Goal: Information Seeking & Learning: Learn about a topic

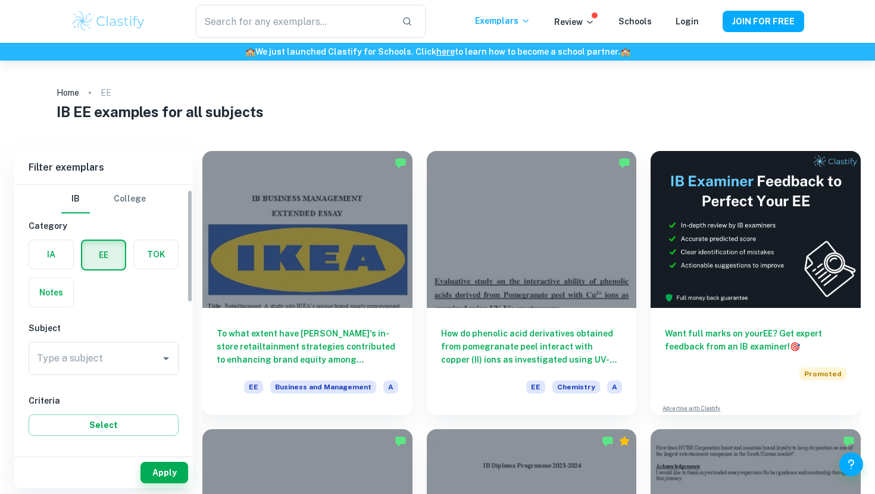
scroll to position [82, 0]
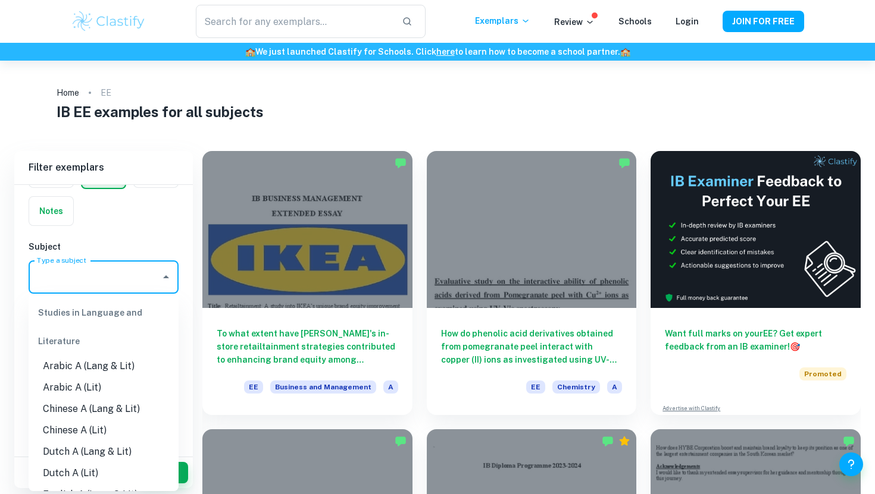
click at [63, 277] on input "Type a subject" at bounding box center [94, 277] width 121 height 23
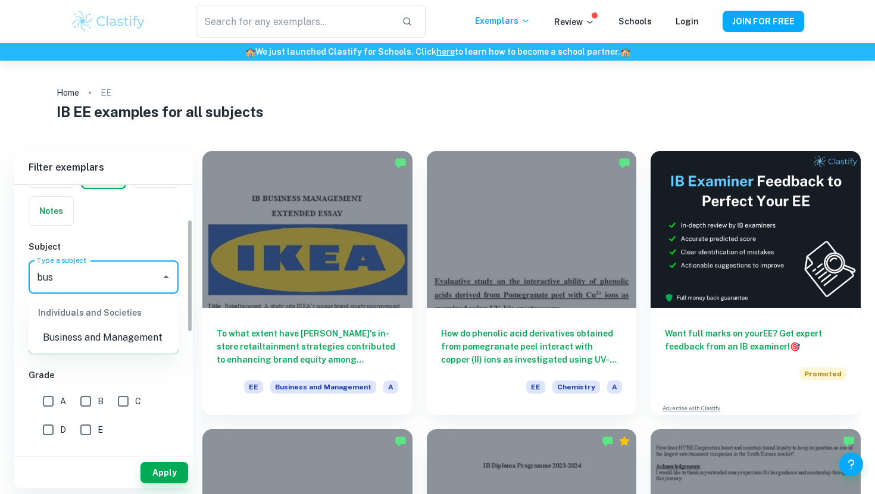
click at [83, 333] on li "Business and Management" at bounding box center [104, 337] width 150 height 21
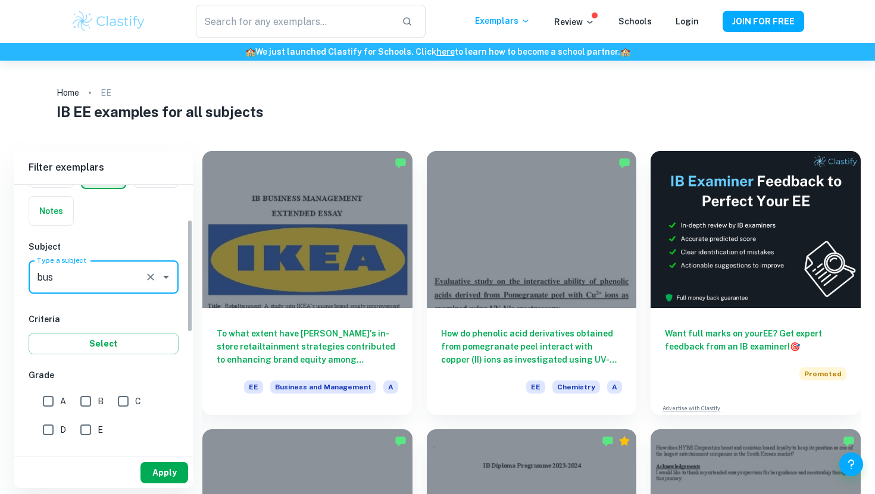
type input "Business and Management"
click at [173, 470] on button "Apply" at bounding box center [164, 472] width 48 height 21
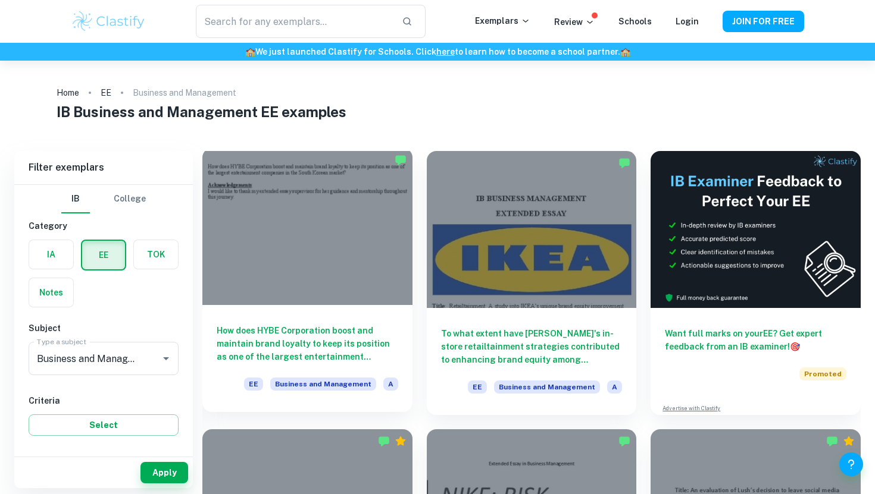
click at [327, 221] on div at bounding box center [307, 226] width 210 height 157
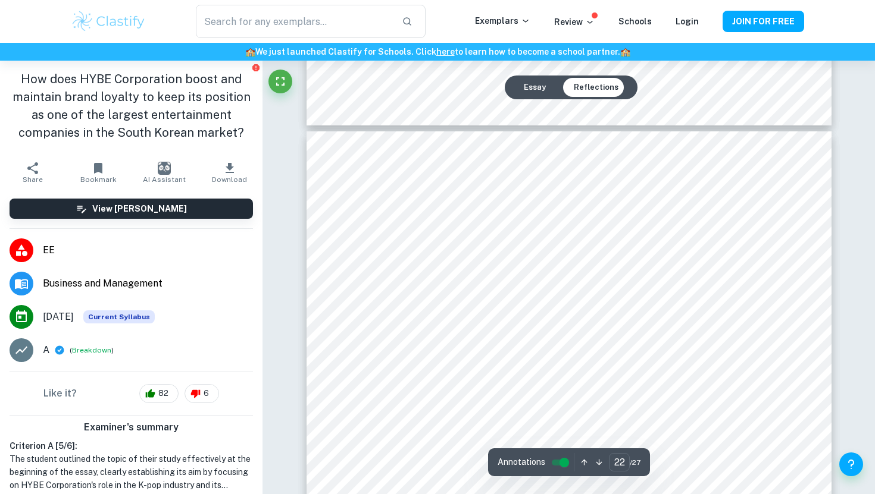
scroll to position [16080, 0]
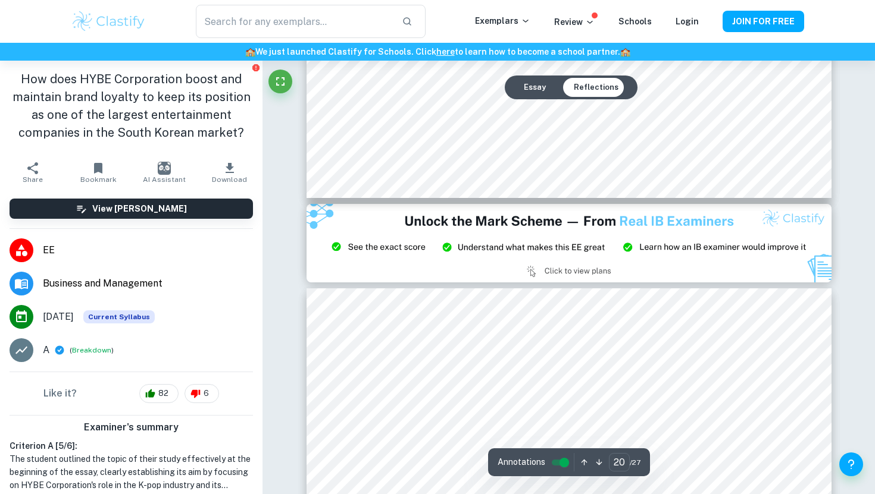
type input "21"
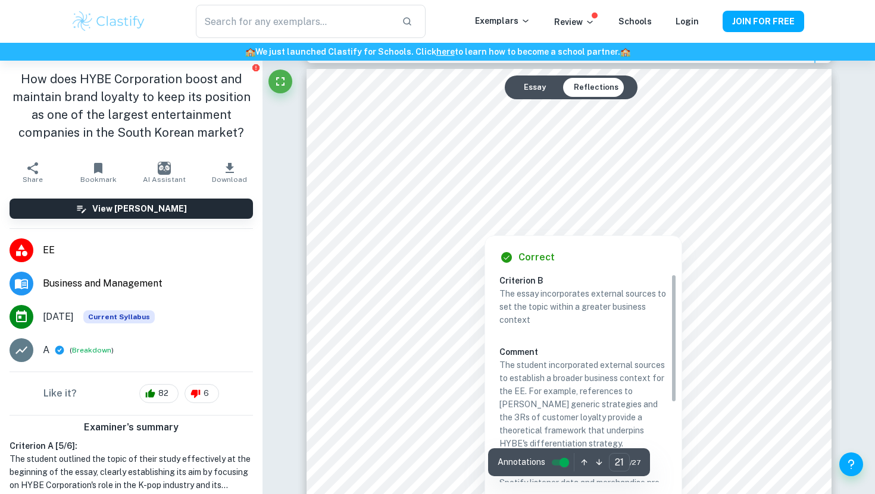
scroll to position [15396, 0]
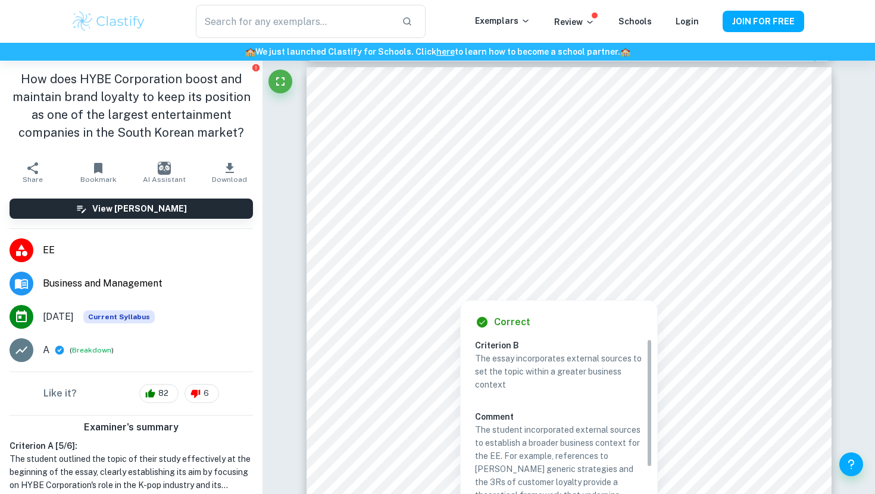
click at [478, 291] on div at bounding box center [460, 289] width 117 height 17
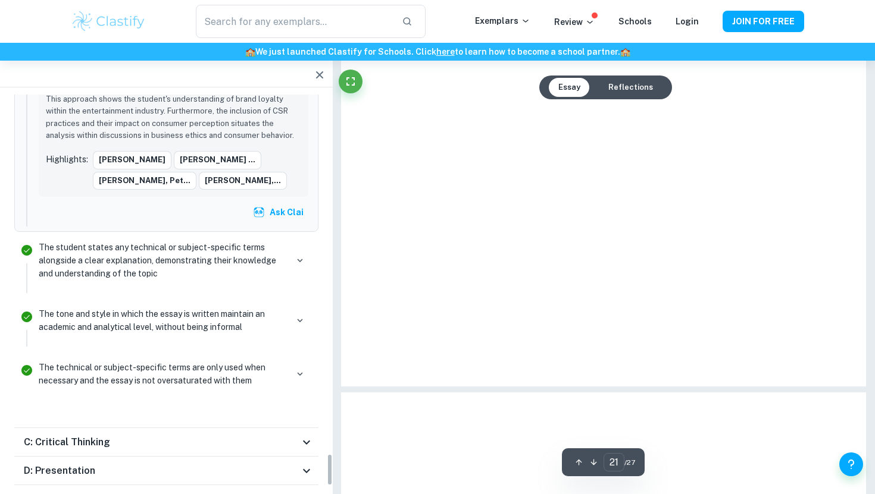
scroll to position [3918, 0]
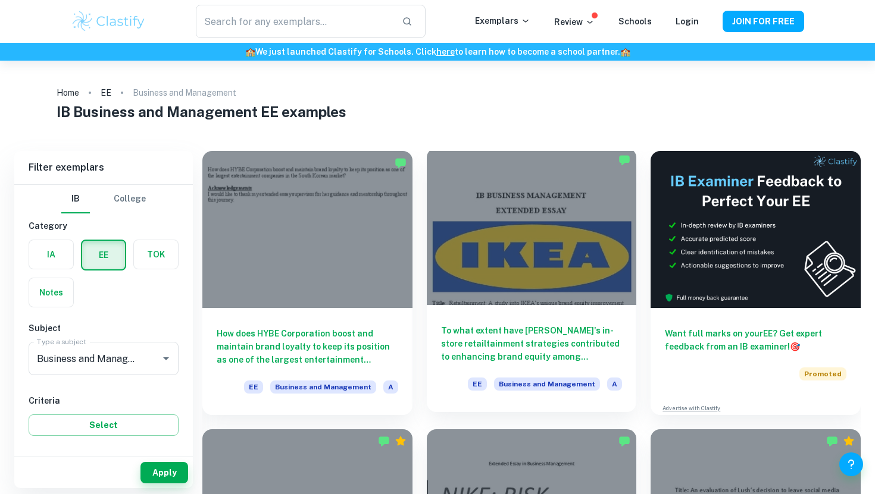
click at [557, 272] on div at bounding box center [532, 226] width 210 height 157
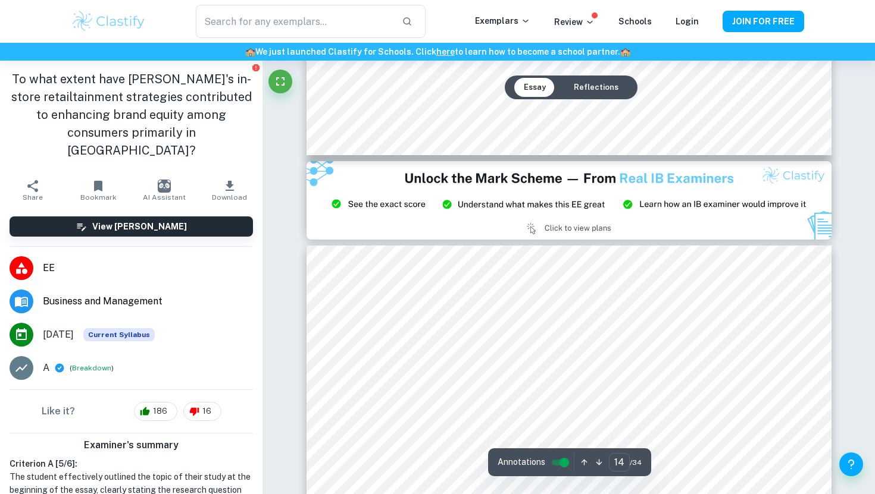
type input "15"
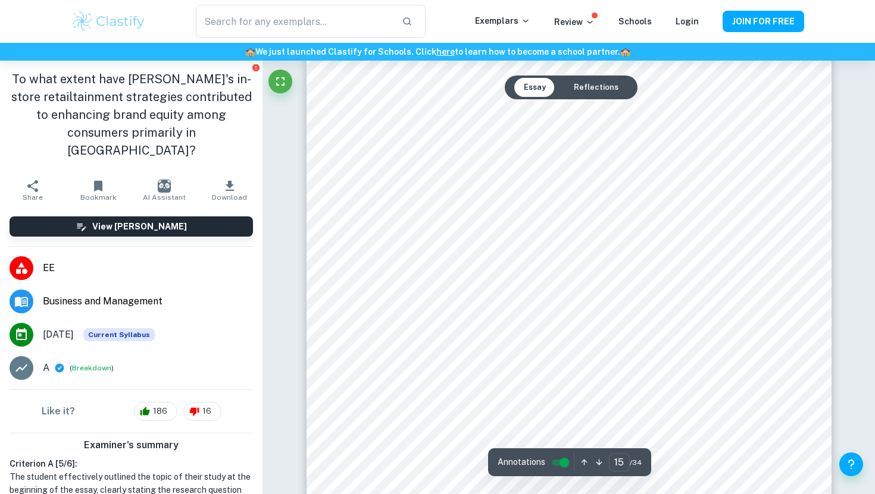
scroll to position [10985, 0]
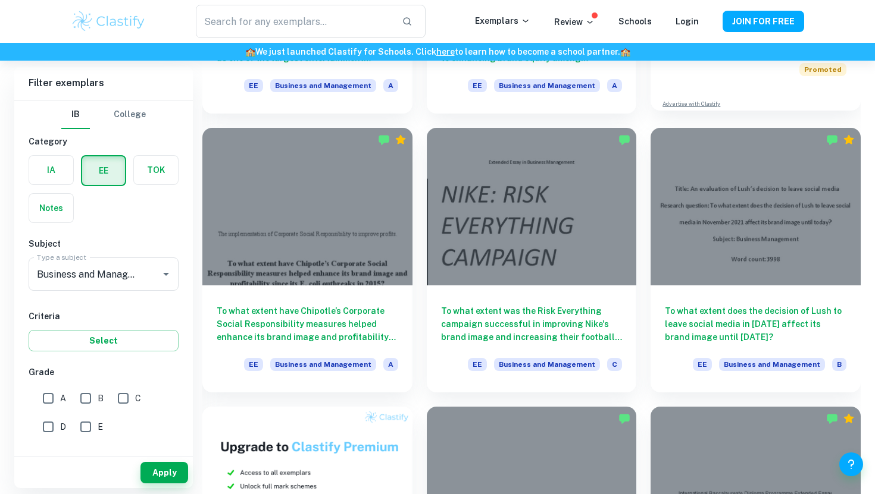
scroll to position [331, 0]
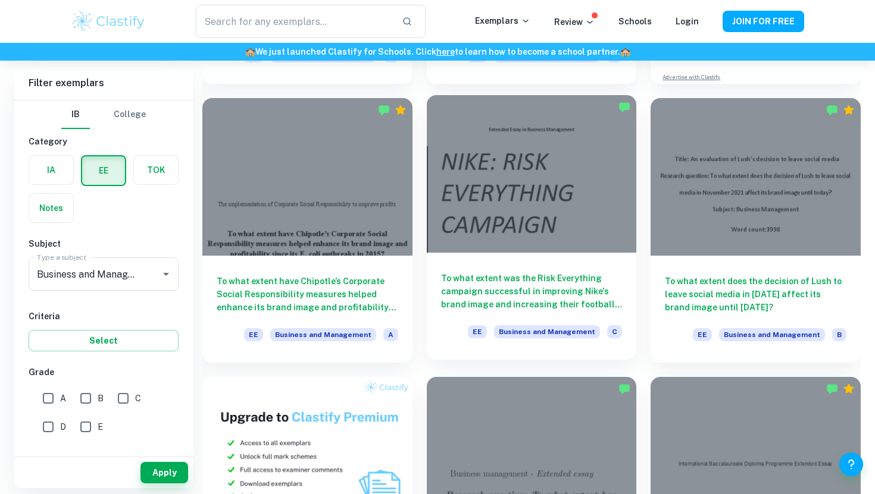
click at [522, 179] on div at bounding box center [532, 173] width 210 height 157
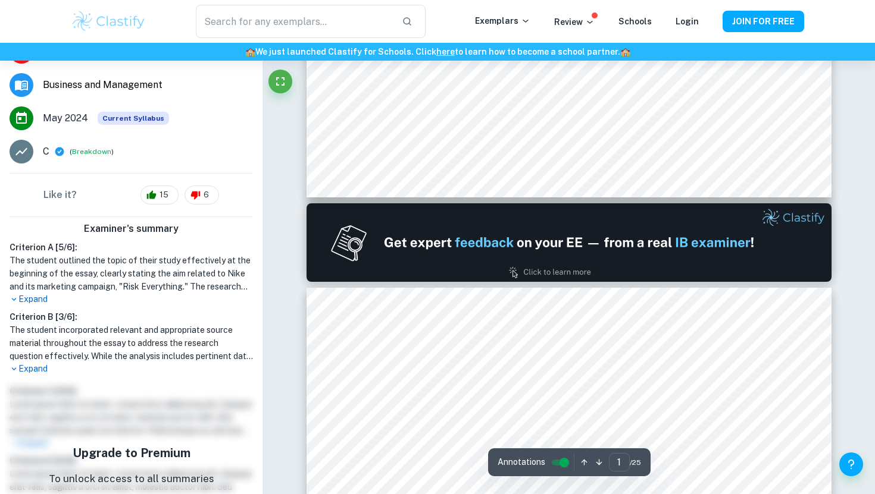
type input "2"
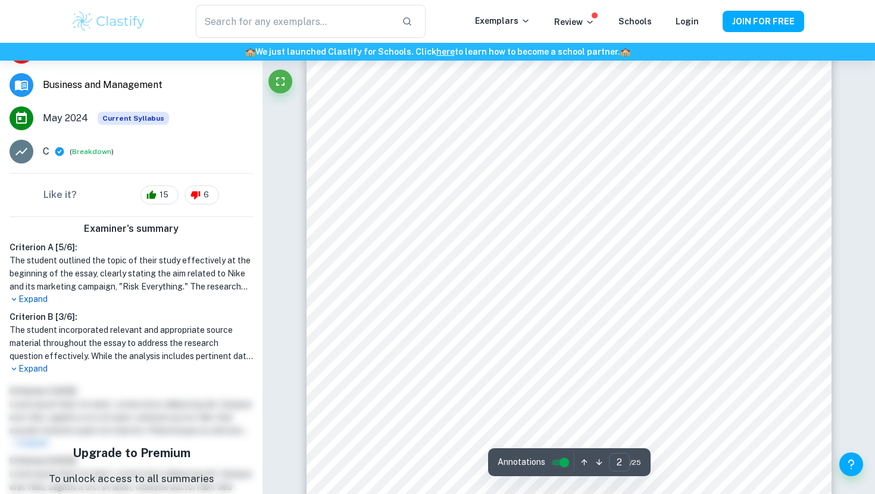
scroll to position [840, 0]
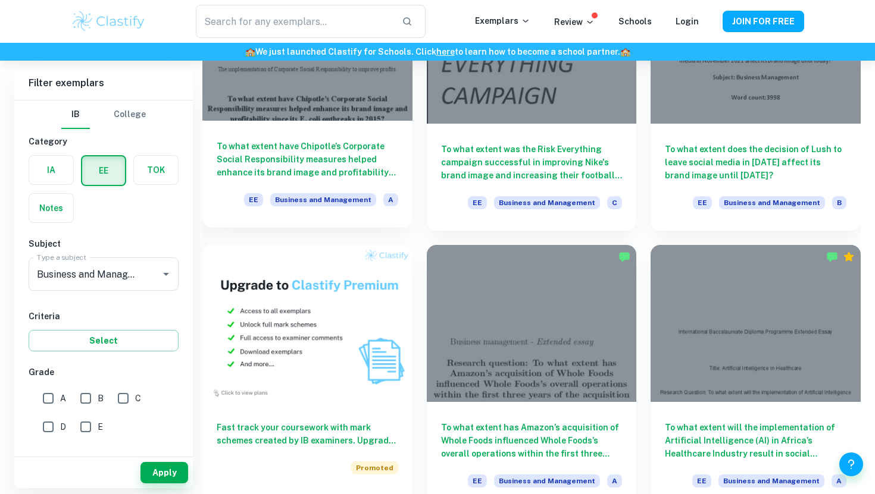
scroll to position [465, 0]
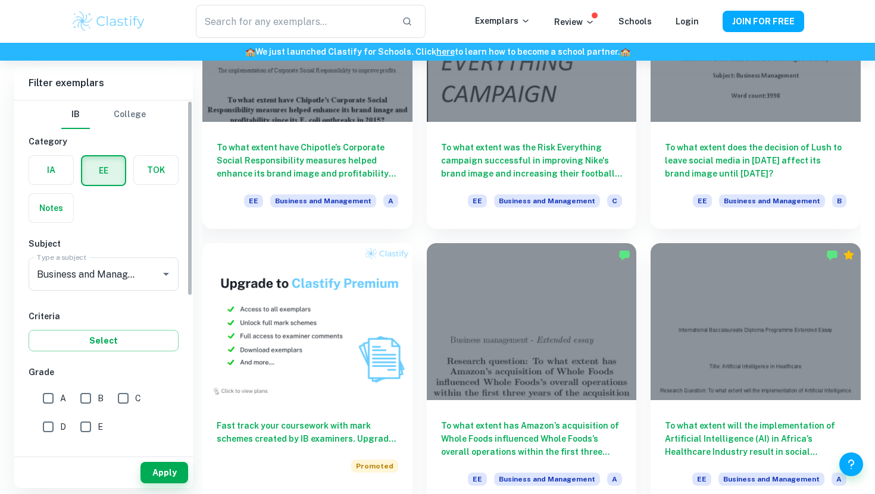
click at [43, 410] on input "A" at bounding box center [48, 399] width 24 height 24
checkbox input "true"
click at [153, 473] on button "Apply" at bounding box center [164, 472] width 48 height 21
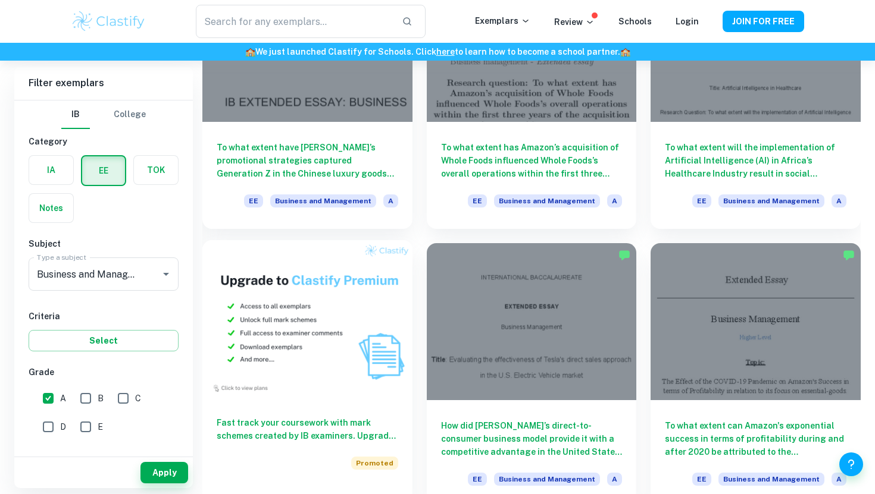
scroll to position [400, 0]
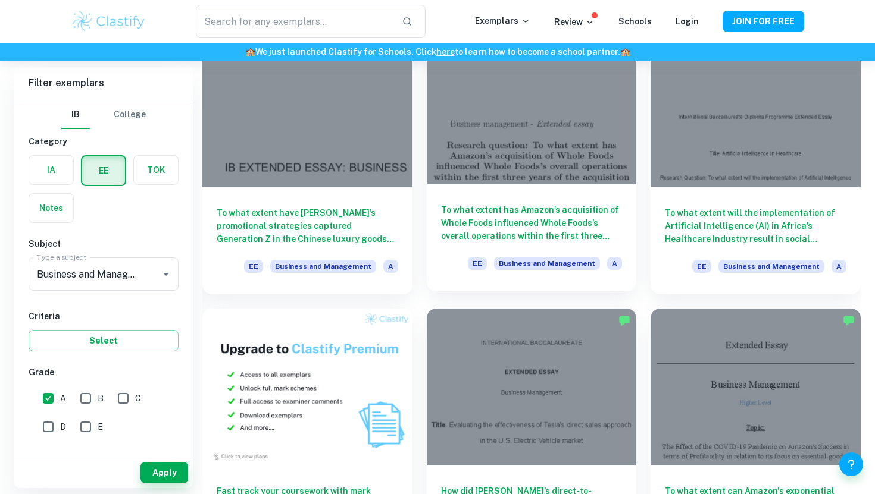
click at [524, 190] on div "To what extent has Amazon’s acquisition of Whole Foods influenced Whole Foods’s…" at bounding box center [532, 237] width 210 height 107
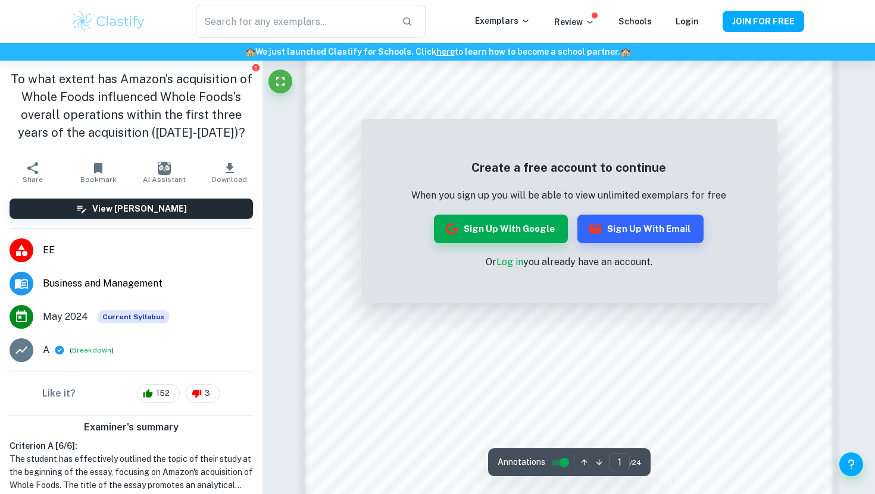
scroll to position [1024, 0]
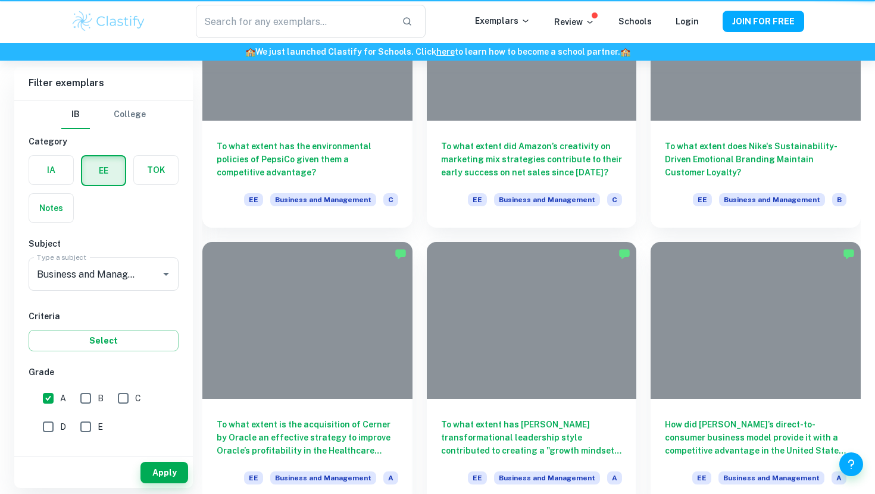
scroll to position [400, 0]
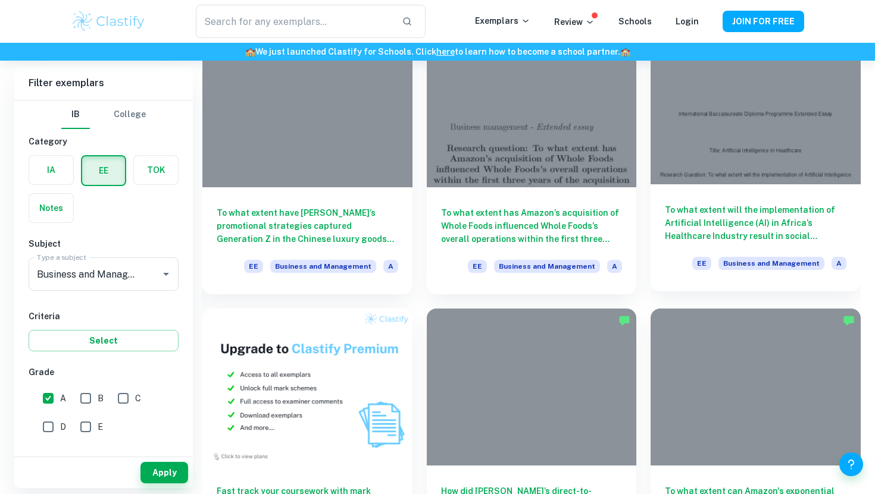
click at [751, 212] on h6 "To what extent will the implementation of Artificial Intelligence (AI) in Afric…" at bounding box center [755, 222] width 181 height 39
